Goal: Check status: Check status

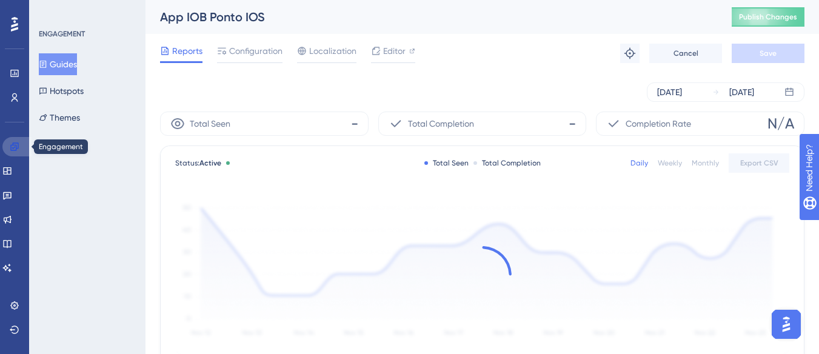
click at [13, 142] on icon at bounding box center [15, 147] width 10 height 10
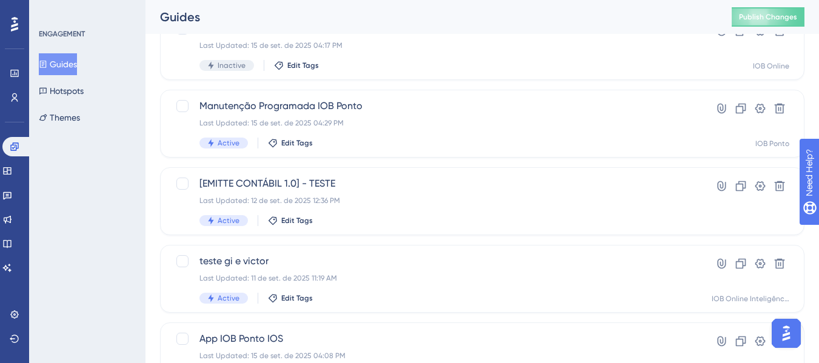
scroll to position [121, 0]
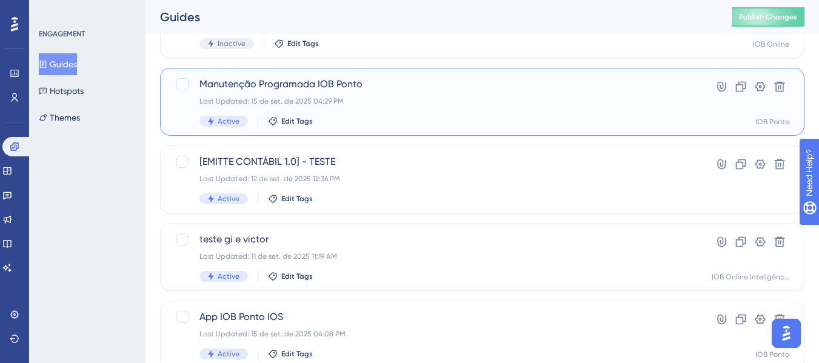
click at [428, 98] on div "Last Updated: 15 de set. de 2025 04:29 PM" at bounding box center [433, 101] width 469 height 10
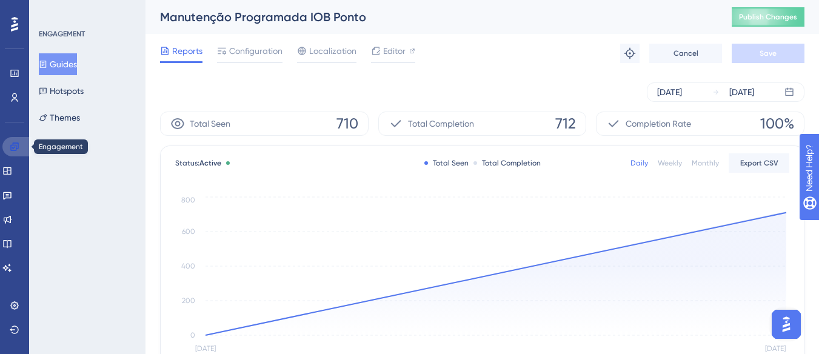
click at [11, 141] on link at bounding box center [16, 146] width 29 height 19
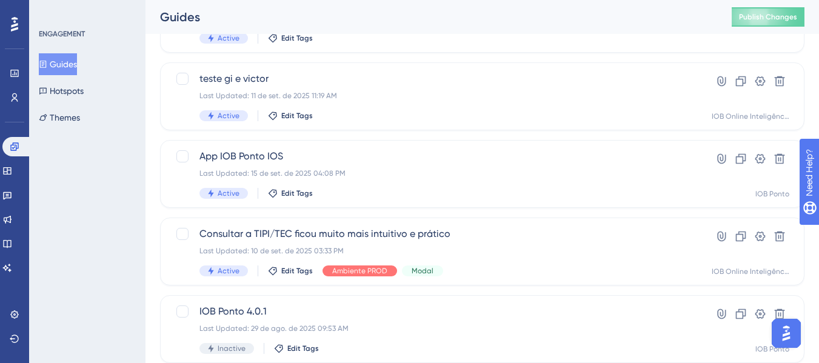
scroll to position [303, 0]
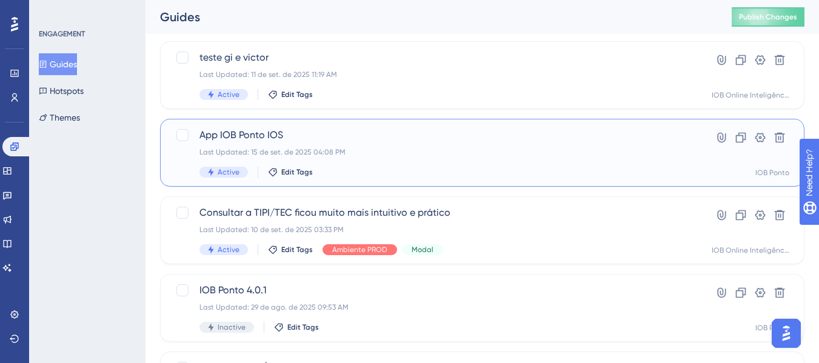
click at [427, 156] on div "Last Updated: 15 de set. de 2025 04:08 PM" at bounding box center [433, 152] width 469 height 10
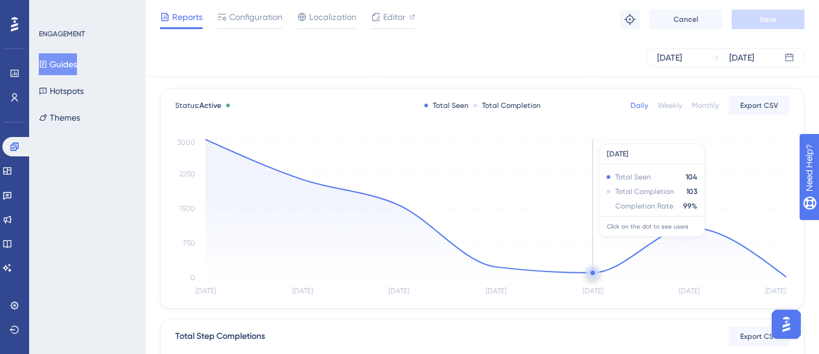
scroll to position [50, 0]
